Goal: Download file/media

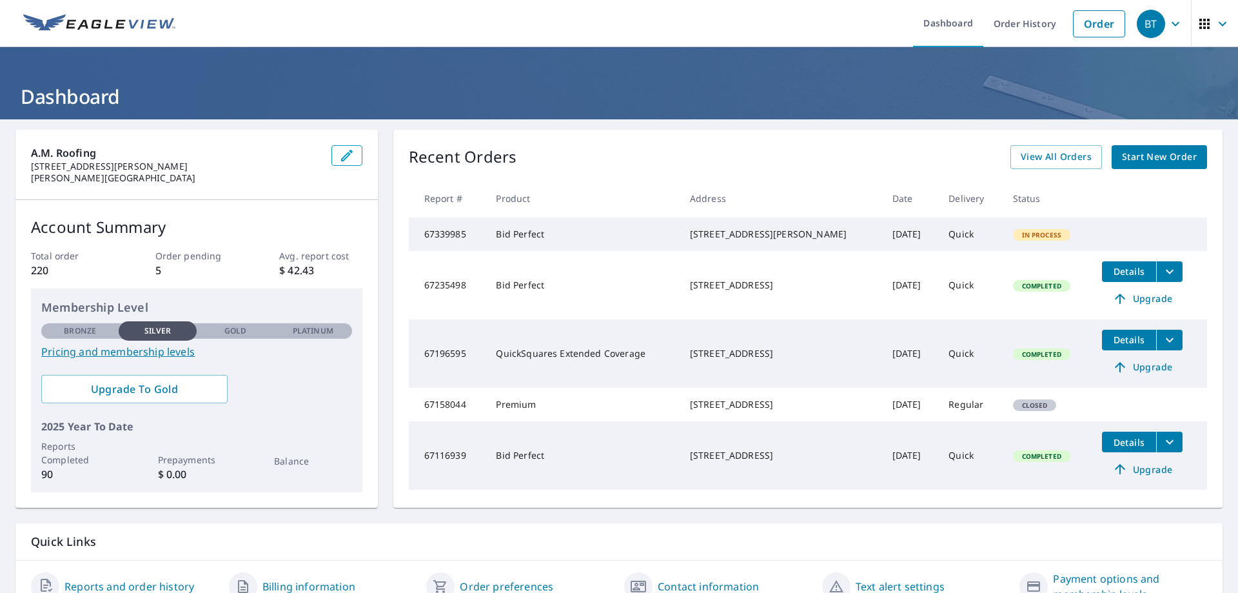
click at [462, 241] on td "67339985" at bounding box center [447, 234] width 77 height 34
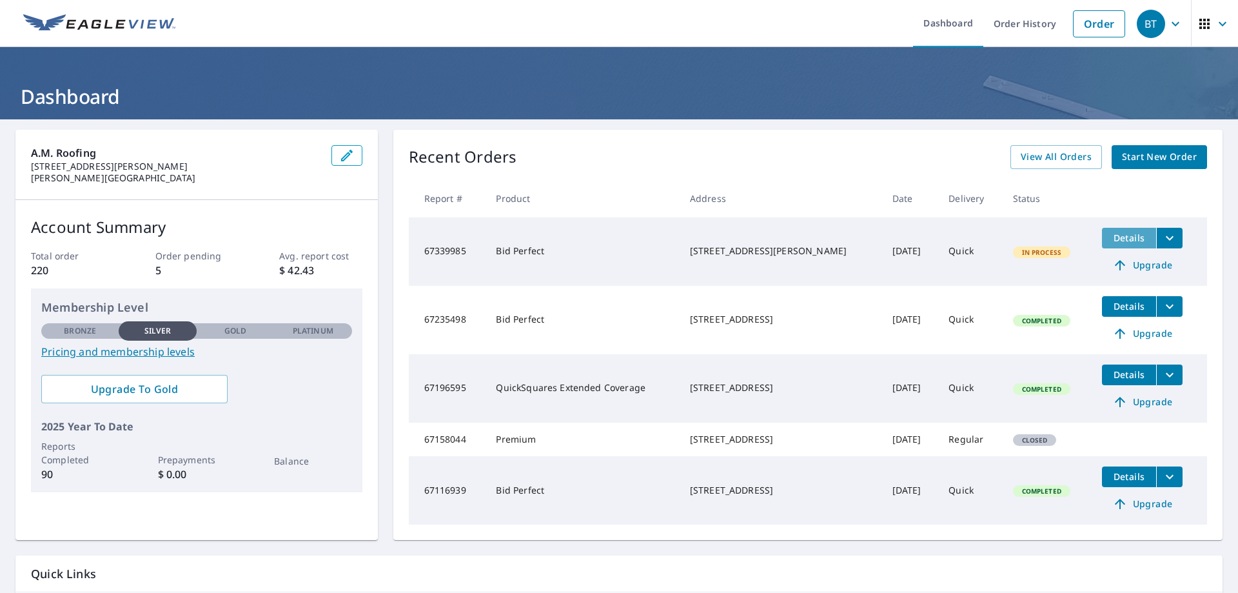
click at [1127, 247] on button "Details" at bounding box center [1129, 238] width 54 height 21
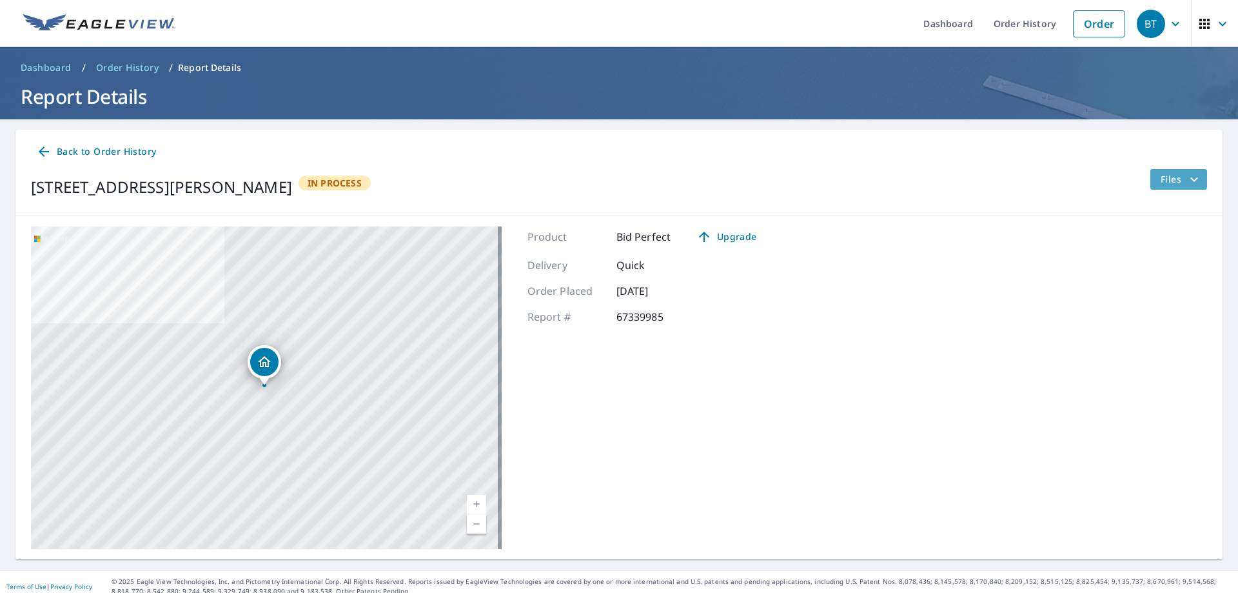
click at [1161, 184] on span "Files" at bounding box center [1181, 179] width 41 height 15
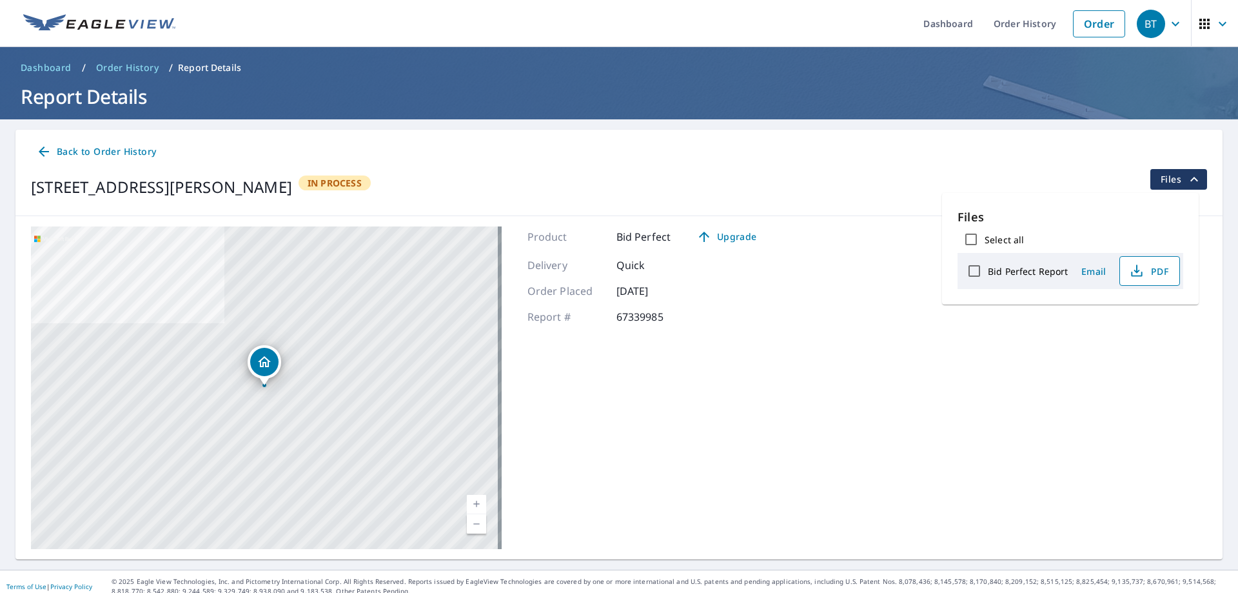
click at [1136, 268] on icon "button" at bounding box center [1137, 268] width 6 height 8
